Goal: Transaction & Acquisition: Download file/media

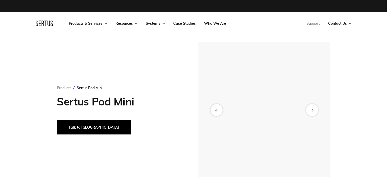
click at [87, 130] on button "Talk to [GEOGRAPHIC_DATA]" at bounding box center [94, 127] width 74 height 14
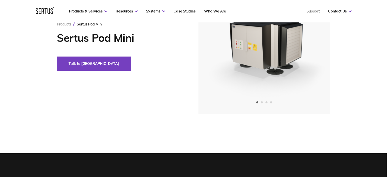
scroll to position [25, 0]
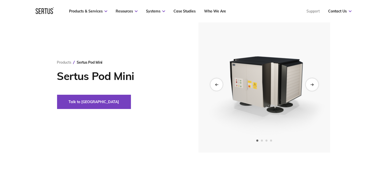
click at [310, 84] on div "Next slide" at bounding box center [312, 84] width 12 height 12
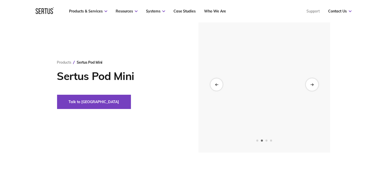
click at [310, 84] on div "Next slide" at bounding box center [312, 84] width 12 height 12
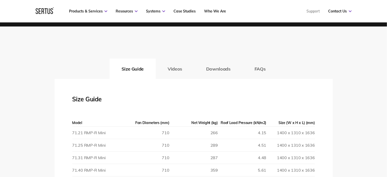
scroll to position [739, 0]
click at [253, 69] on button "FAQs" at bounding box center [259, 69] width 35 height 20
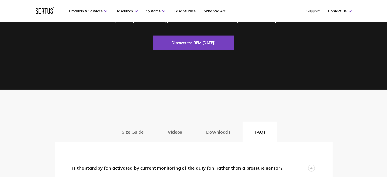
scroll to position [637, 0]
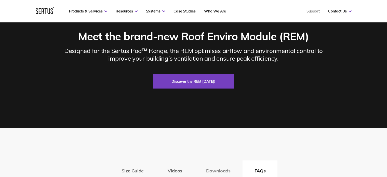
click at [224, 166] on button "Downloads" at bounding box center [218, 170] width 48 height 20
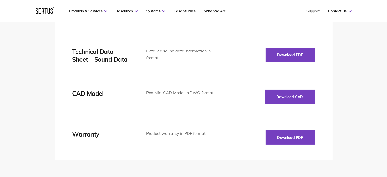
scroll to position [764, 0]
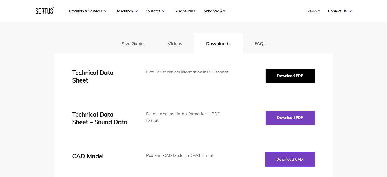
click at [277, 75] on button "Download PDF" at bounding box center [290, 76] width 49 height 14
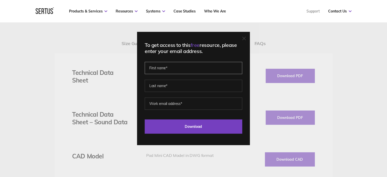
click at [169, 70] on input "text" at bounding box center [194, 68] width 98 height 12
type input "[PERSON_NAME]"
type input "MART"
type input "[PERSON_NAME][EMAIL_ADDRESS][DOMAIN_NAME]"
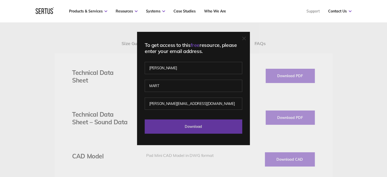
click at [189, 124] on input "Download" at bounding box center [194, 126] width 98 height 14
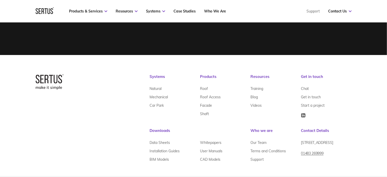
scroll to position [1668, 0]
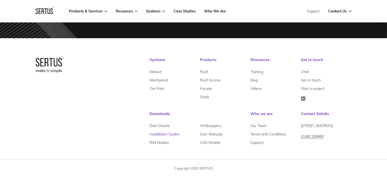
click at [159, 135] on link "Installation Guides" at bounding box center [165, 134] width 30 height 8
